Goal: Task Accomplishment & Management: Manage account settings

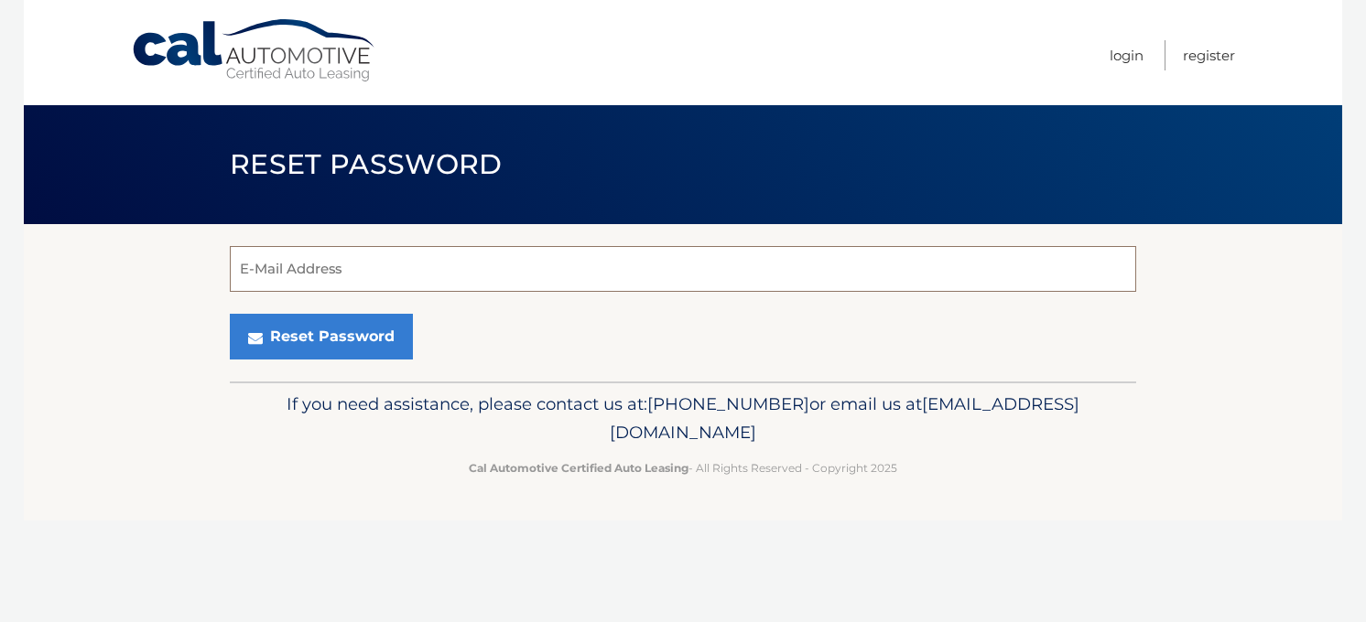
click at [334, 262] on input "E-Mail Address" at bounding box center [683, 269] width 906 height 46
type input "[PERSON_NAME][EMAIL_ADDRESS][PERSON_NAME][DOMAIN_NAME]"
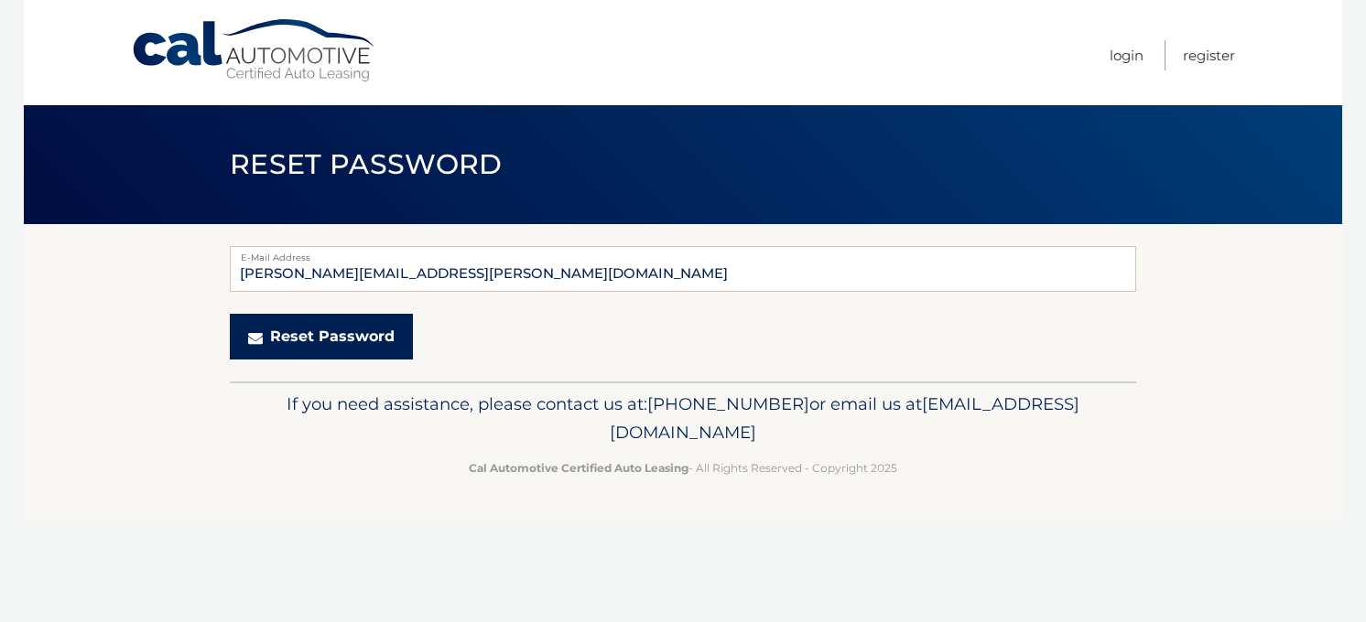
click at [338, 334] on button "Reset Password" at bounding box center [321, 337] width 183 height 46
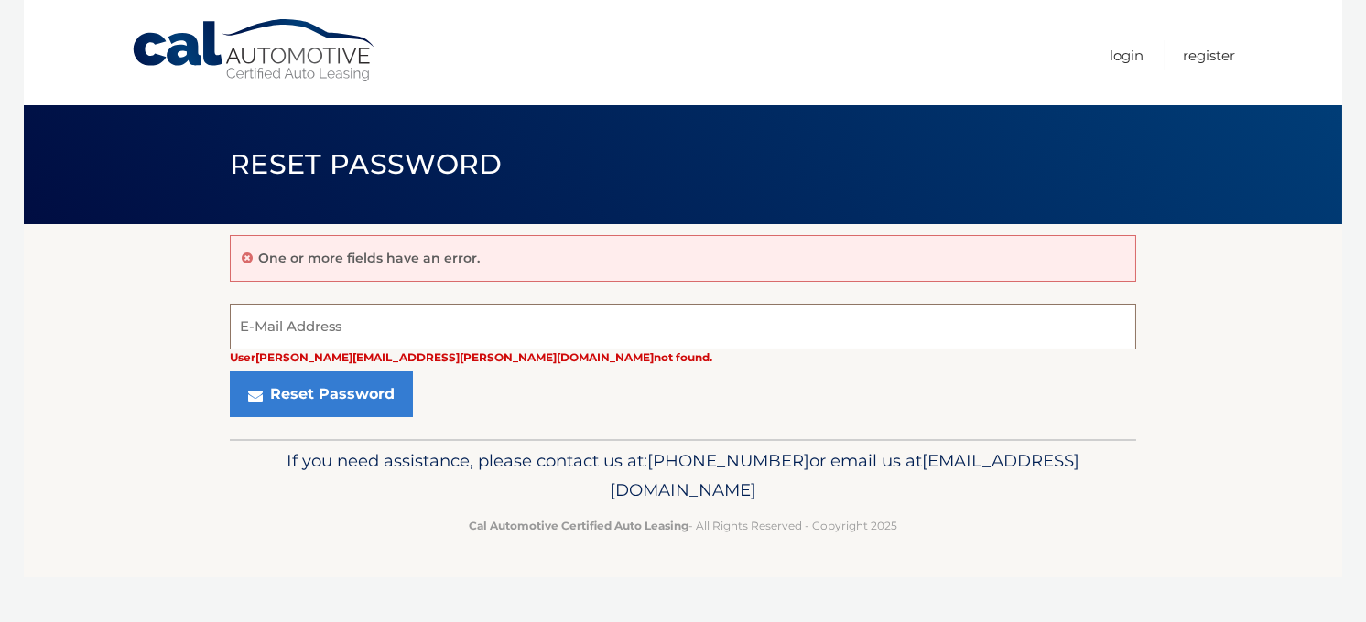
click at [343, 320] on input "E-Mail Address" at bounding box center [683, 327] width 906 height 46
type input "[PERSON_NAME][EMAIL_ADDRESS][PERSON_NAME][DOMAIN_NAME]"
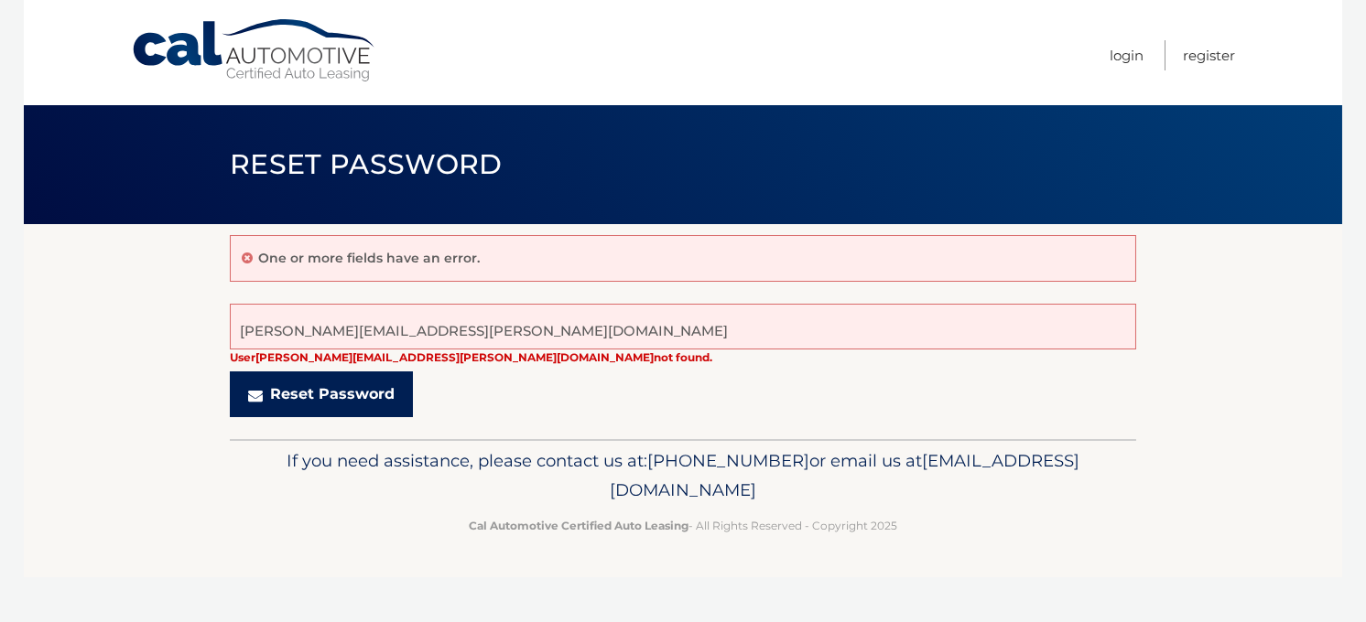
click at [341, 396] on button "Reset Password" at bounding box center [321, 395] width 183 height 46
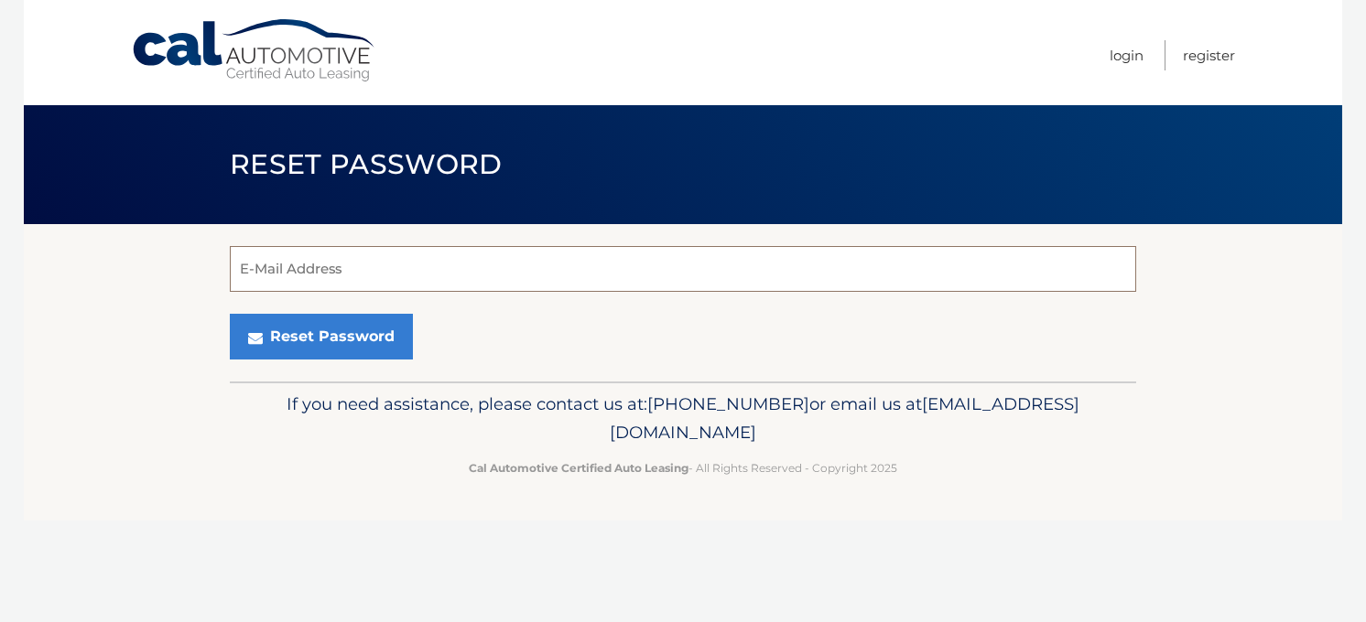
click at [332, 265] on input "E-Mail Address" at bounding box center [683, 269] width 906 height 46
click at [93, 405] on footer "If you need assistance, please contact us at: 609-807-3200 or email us at Custo…" at bounding box center [683, 451] width 1318 height 139
click at [296, 343] on button "Reset Password" at bounding box center [321, 337] width 183 height 46
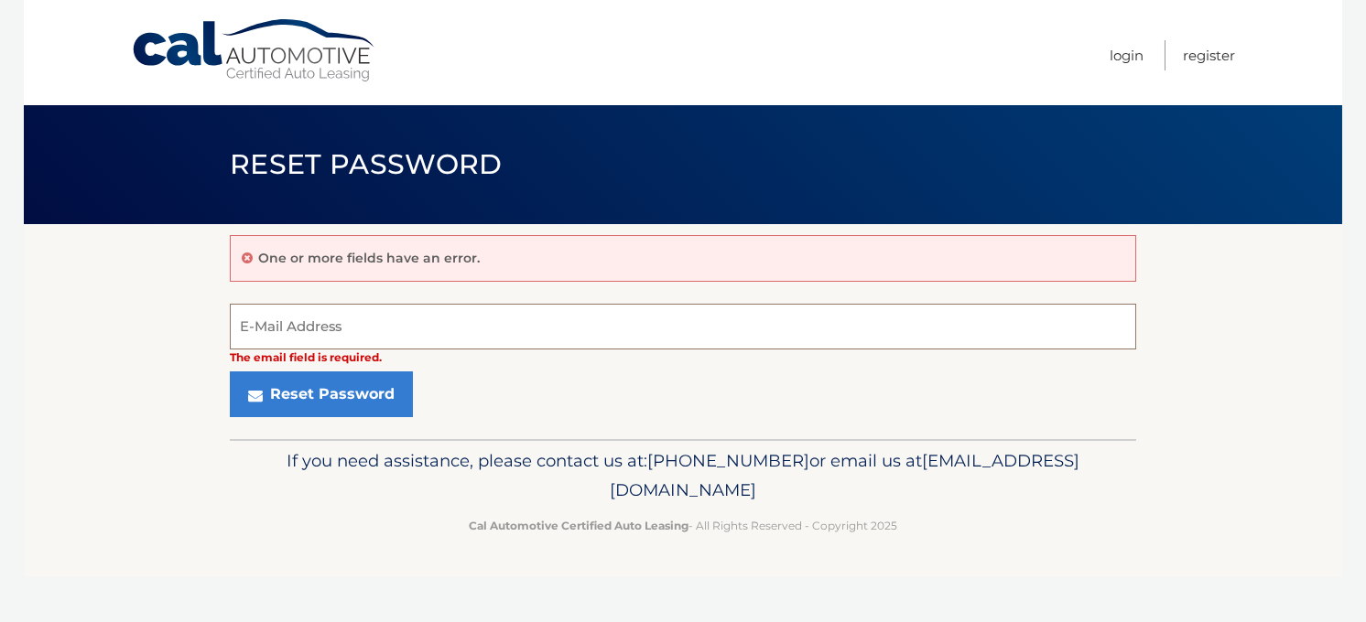
click at [309, 338] on input "E-Mail Address" at bounding box center [683, 327] width 906 height 46
type input "Juan.Cabezas@yahoo.com"
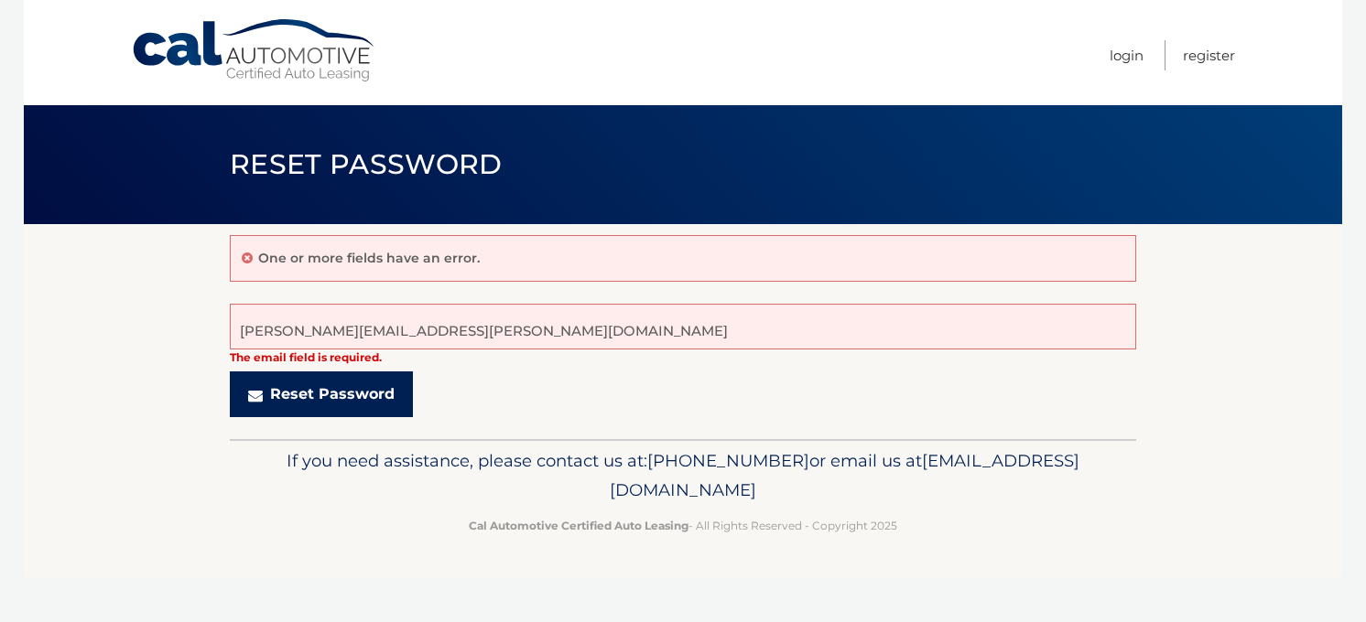
click at [335, 398] on button "Reset Password" at bounding box center [321, 395] width 183 height 46
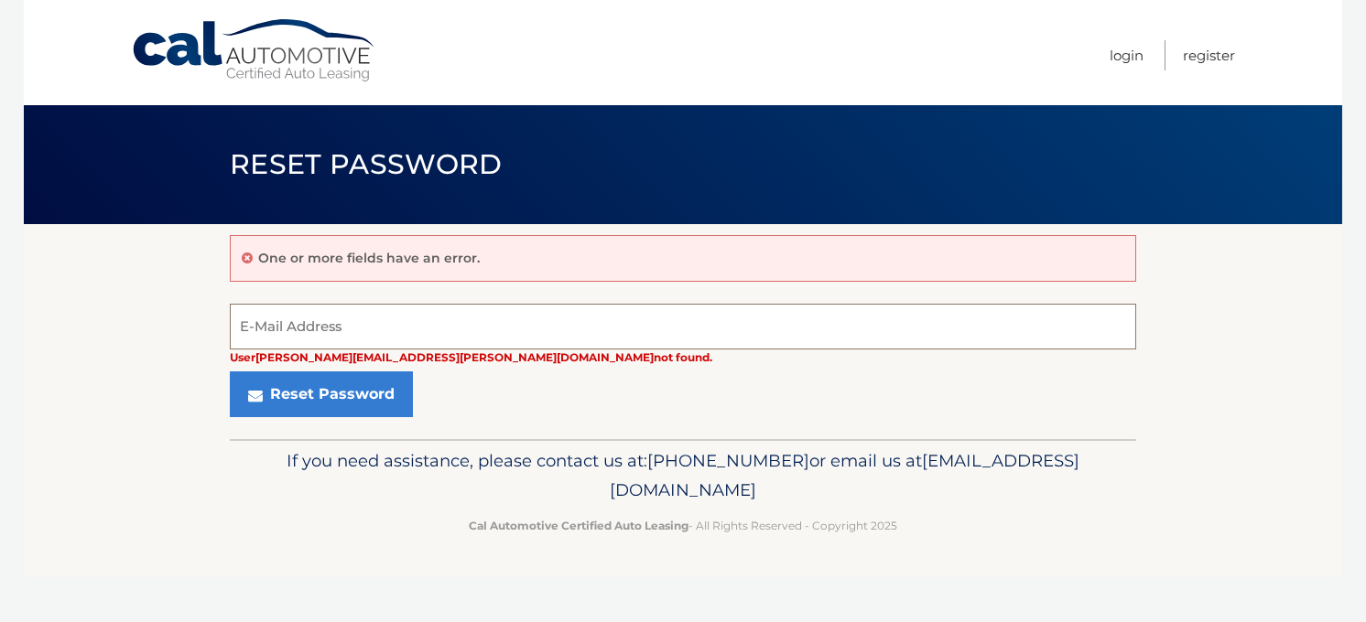
click at [287, 316] on input "E-Mail Address" at bounding box center [683, 327] width 906 height 46
type input "[PERSON_NAME][EMAIL_ADDRESS][PERSON_NAME][DOMAIN_NAME]"
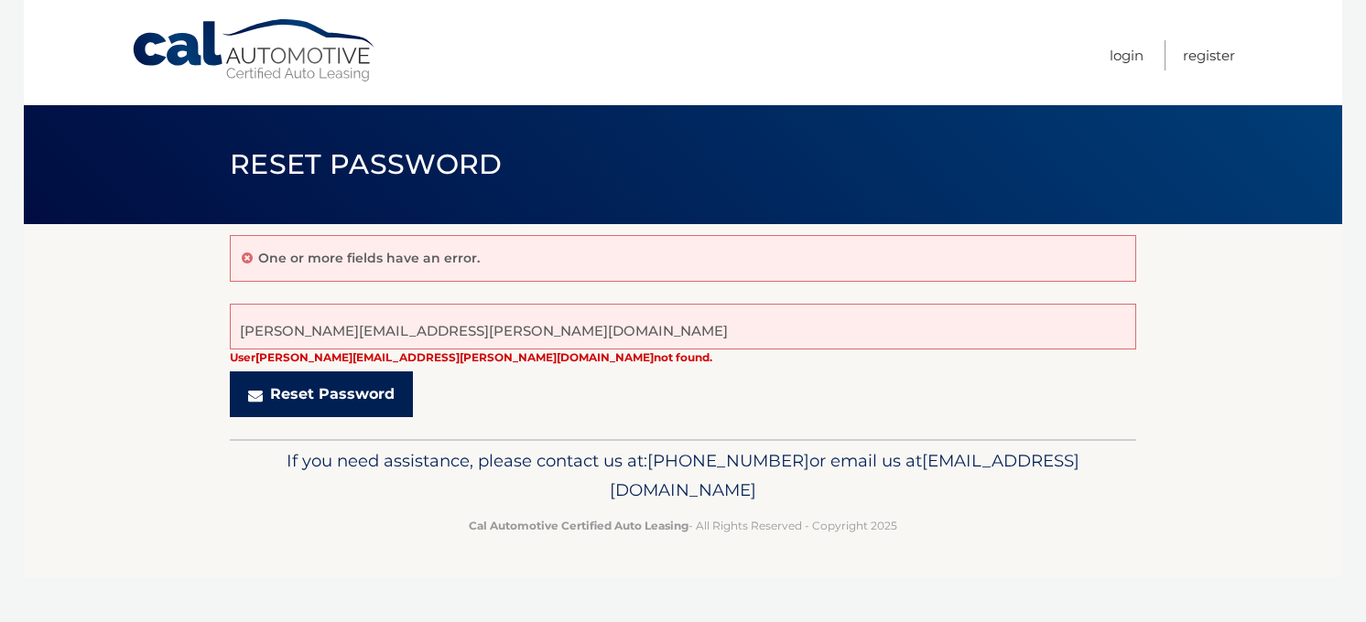
click at [326, 389] on button "Reset Password" at bounding box center [321, 395] width 183 height 46
